Goal: Task Accomplishment & Management: Manage account settings

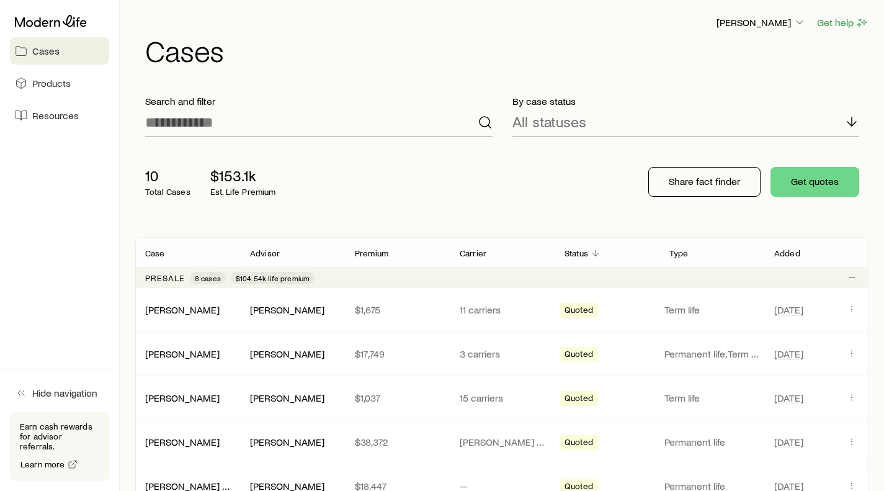
click at [191, 308] on link "[PERSON_NAME]" at bounding box center [182, 309] width 74 height 12
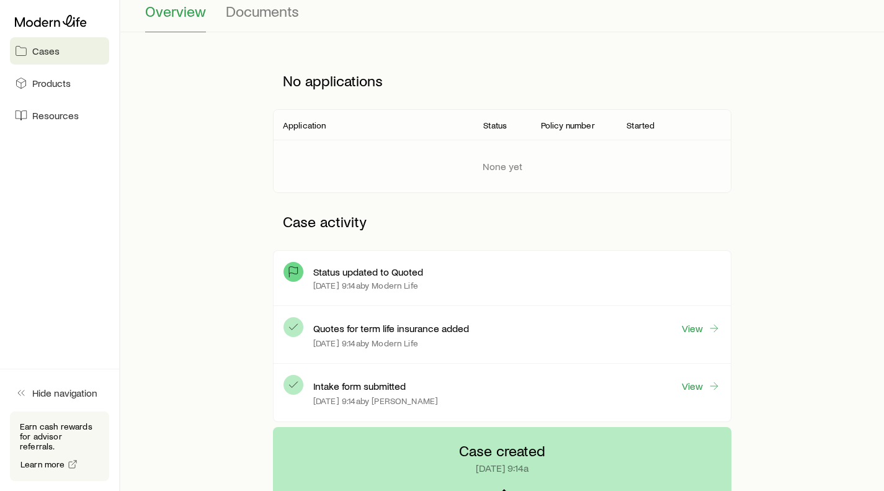
scroll to position [186, 0]
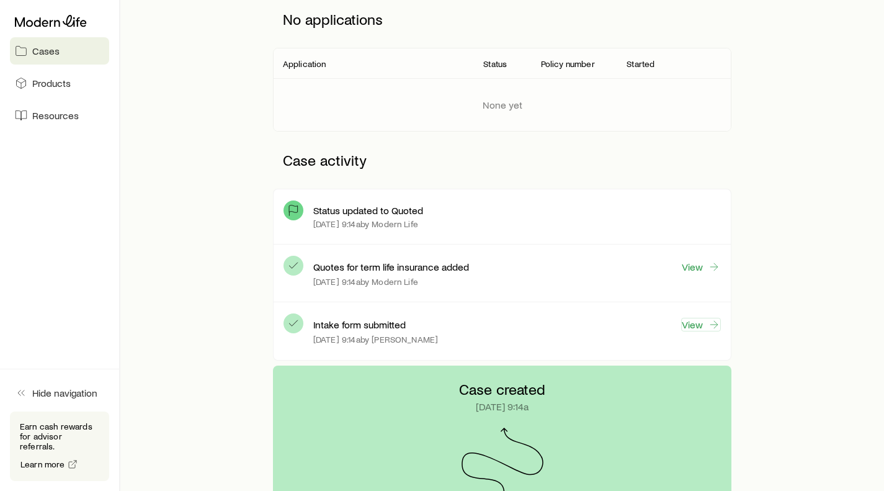
click at [692, 324] on link "View" at bounding box center [701, 325] width 40 height 14
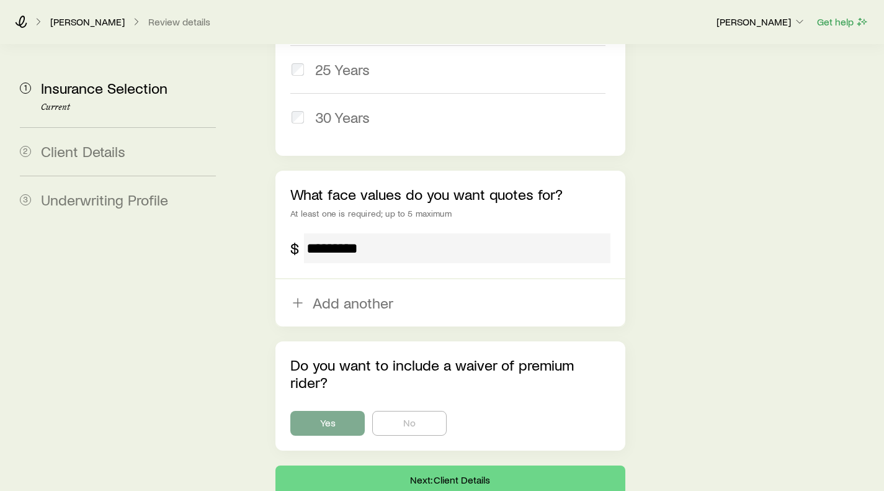
scroll to position [847, 0]
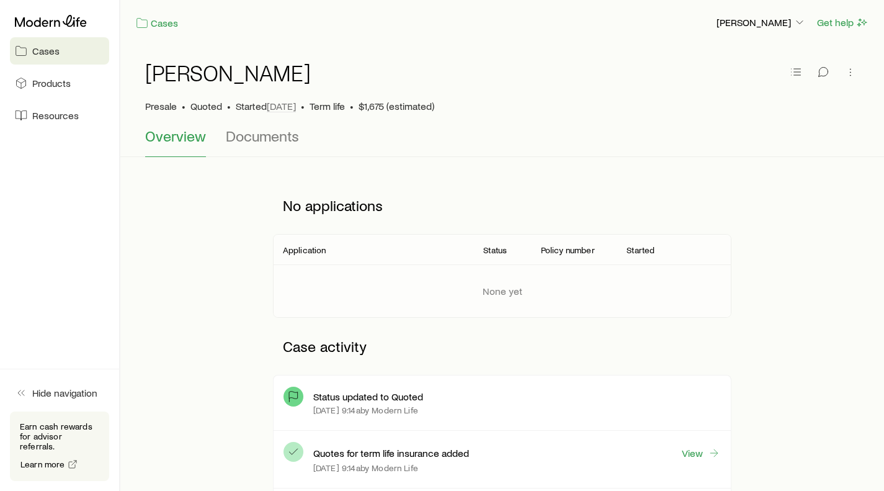
click at [254, 137] on span "Documents" at bounding box center [262, 135] width 73 height 17
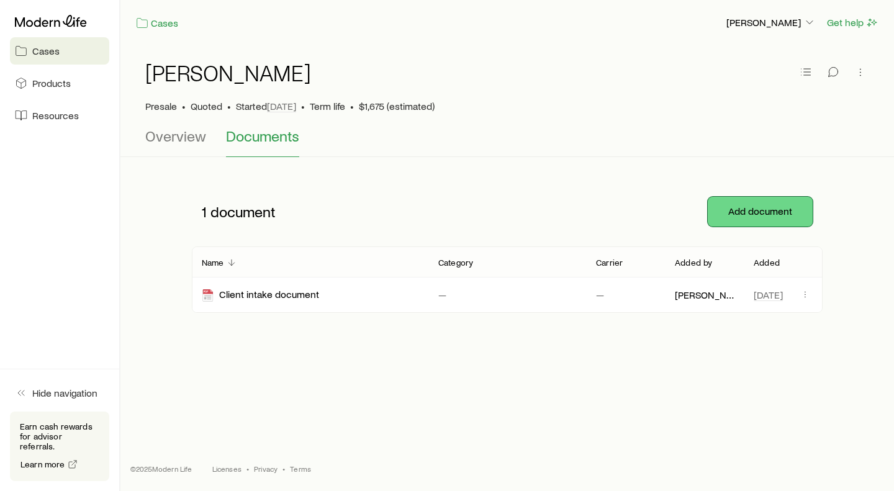
click at [745, 210] on button "Add document" at bounding box center [760, 212] width 105 height 30
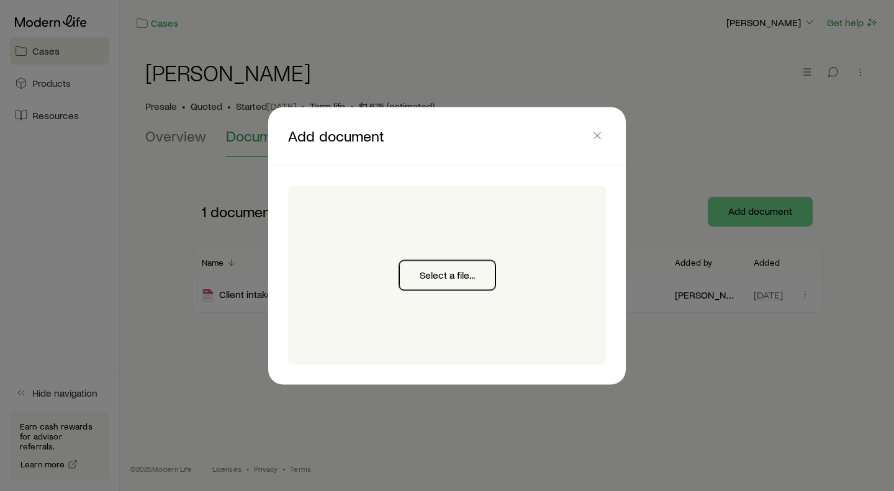
click at [445, 272] on button "Select a file..." at bounding box center [447, 275] width 96 height 30
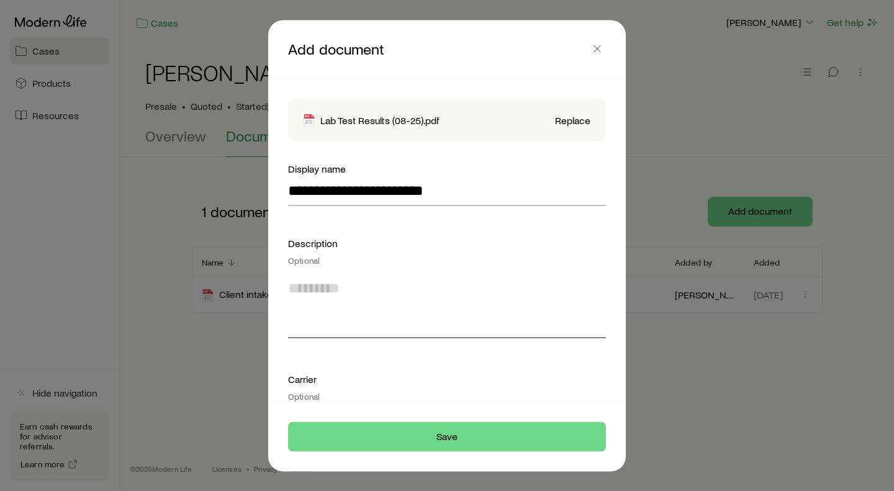
click at [315, 319] on textarea at bounding box center [447, 304] width 318 height 68
type textarea "****"
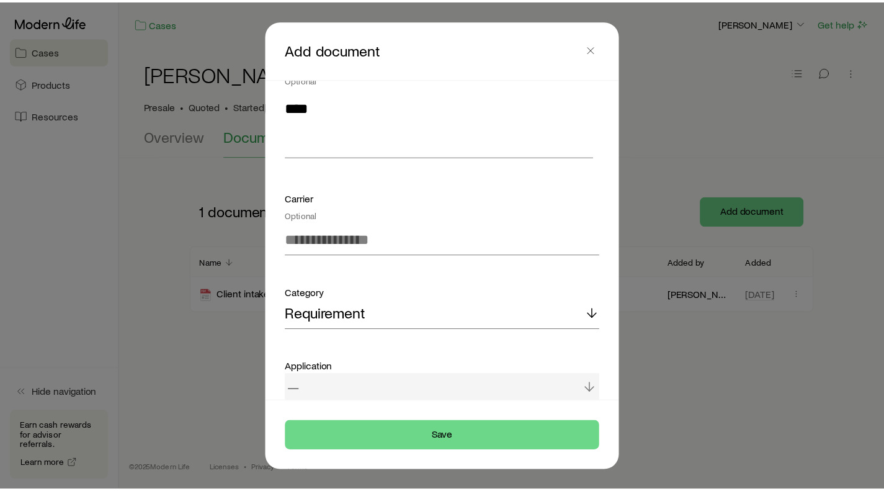
scroll to position [183, 0]
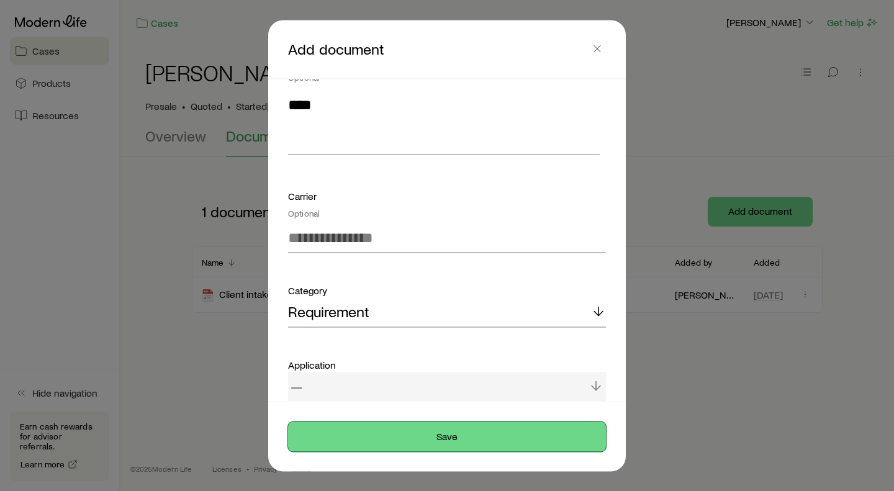
click at [461, 443] on button "Save" at bounding box center [447, 436] width 318 height 30
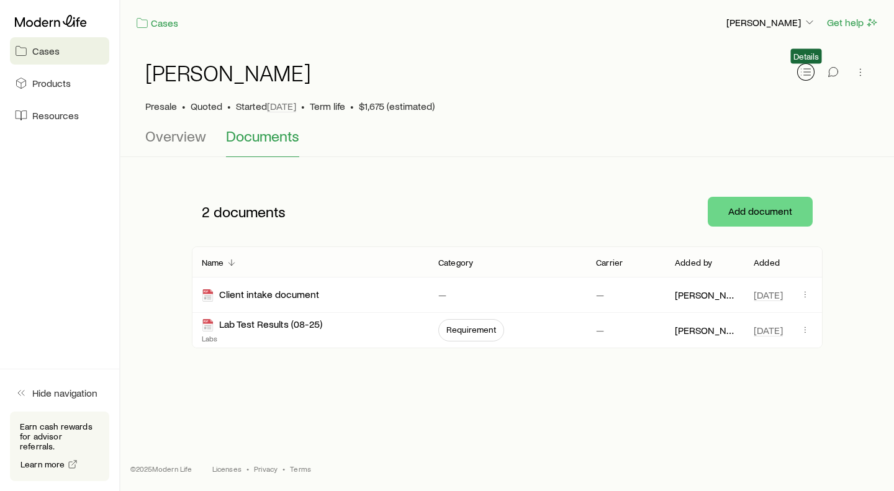
click at [807, 75] on line "button" at bounding box center [807, 75] width 7 height 0
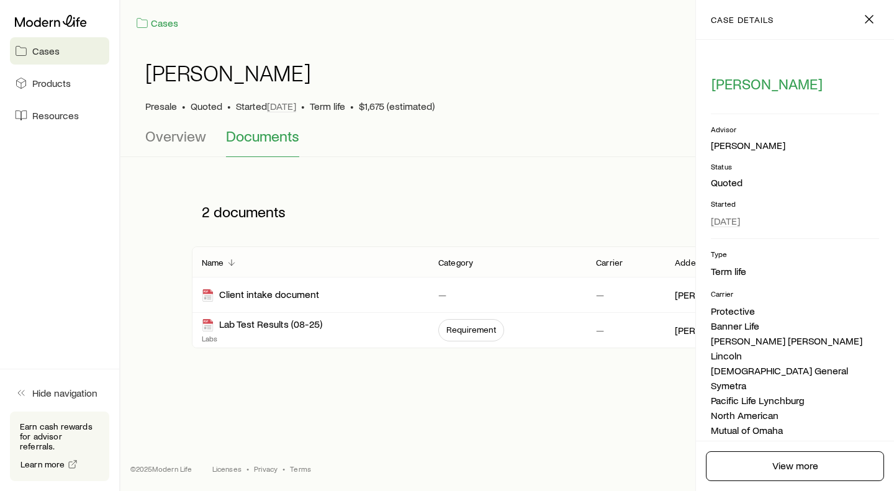
click at [670, 70] on div "[PERSON_NAME]" at bounding box center [507, 80] width 724 height 40
click at [865, 20] on icon "button" at bounding box center [868, 19] width 15 height 15
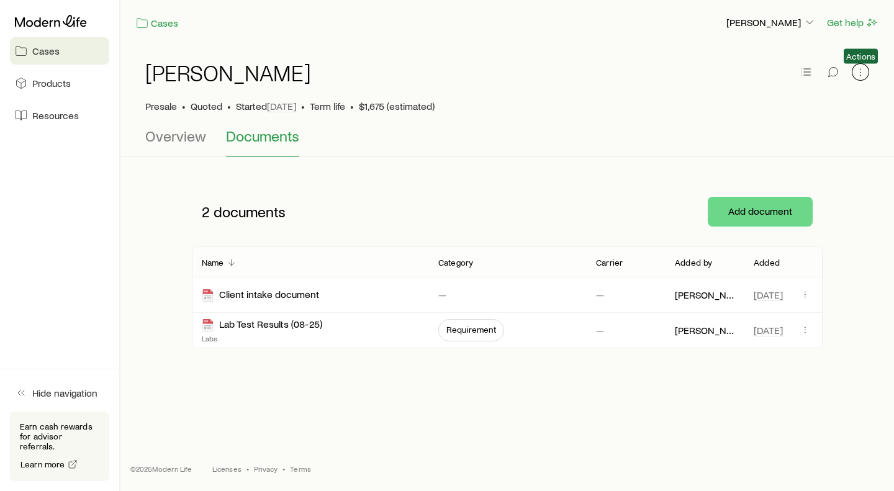
click at [853, 72] on button "button" at bounding box center [860, 71] width 17 height 17
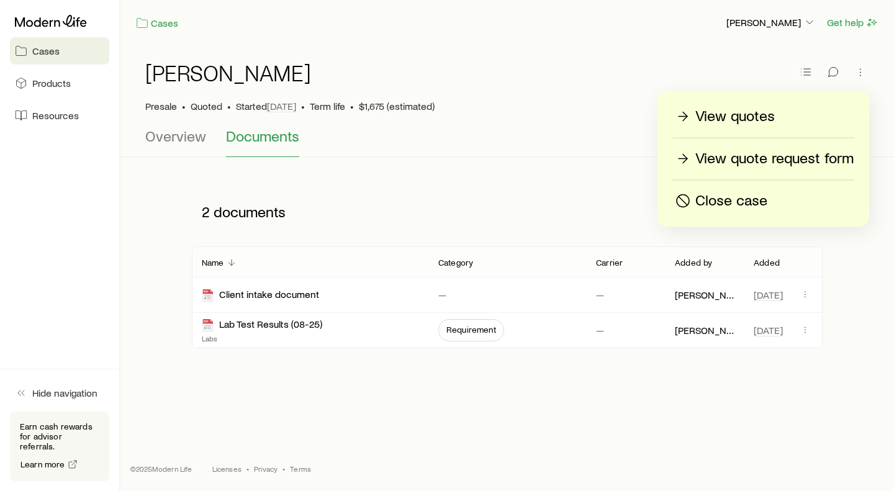
click at [739, 112] on p "View quotes" at bounding box center [734, 117] width 79 height 20
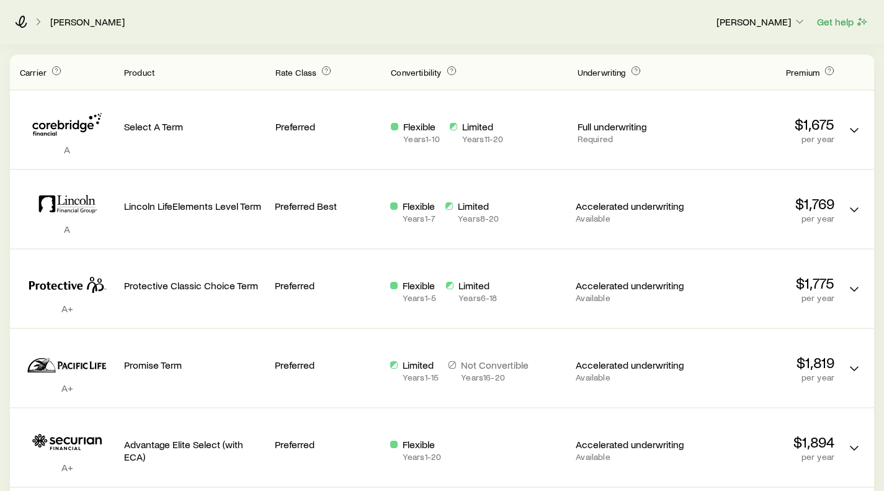
scroll to position [186, 0]
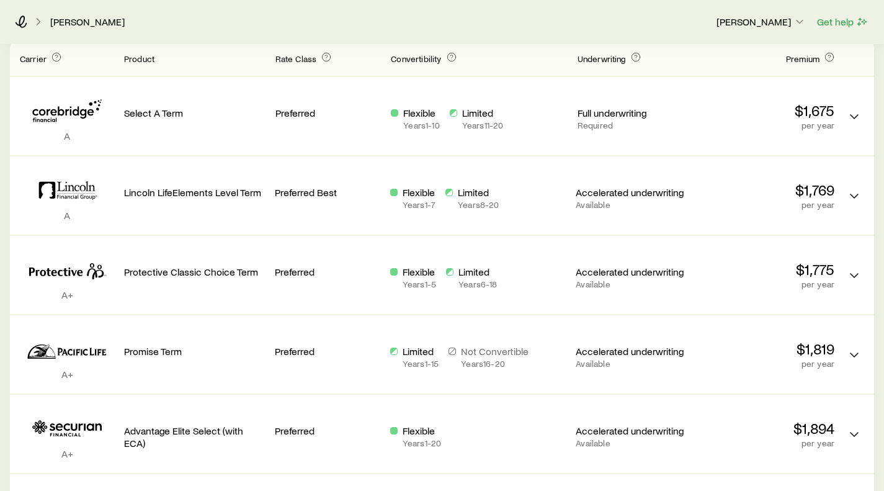
click at [65, 353] on icon "Term quotes" at bounding box center [64, 352] width 6 height 6
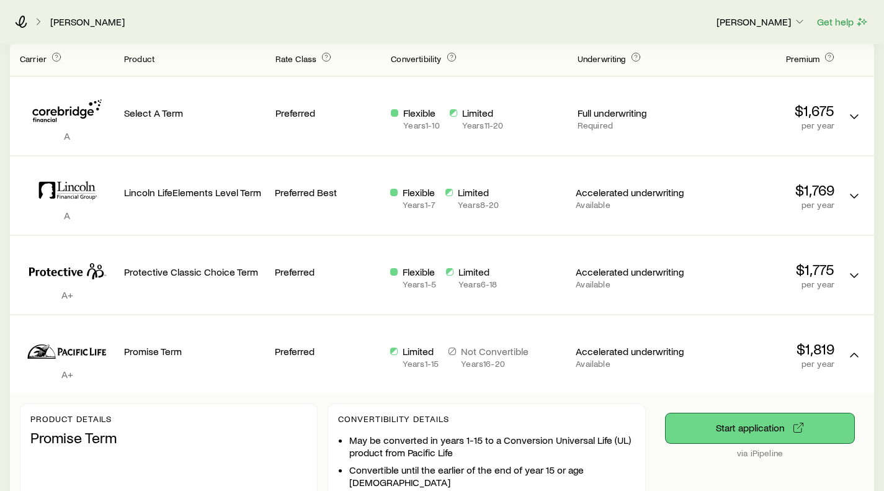
click at [736, 424] on button "Start application" at bounding box center [760, 428] width 189 height 30
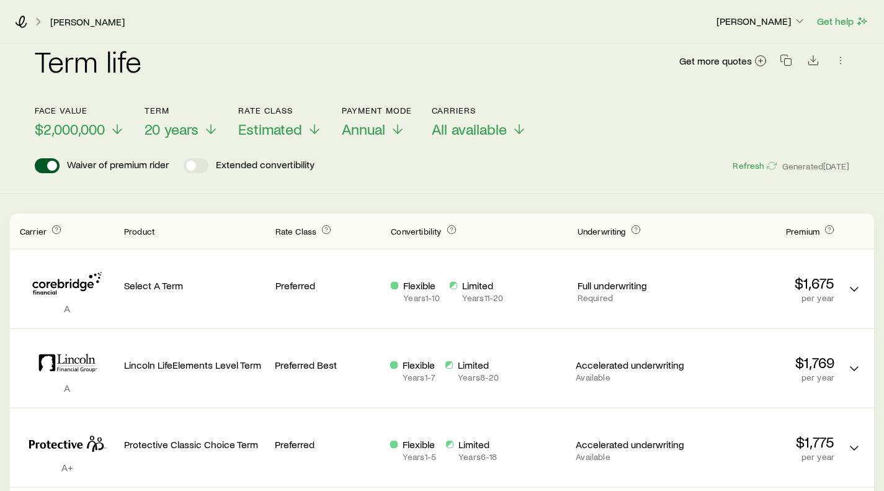
scroll to position [0, 0]
